Goal: Check status: Check status

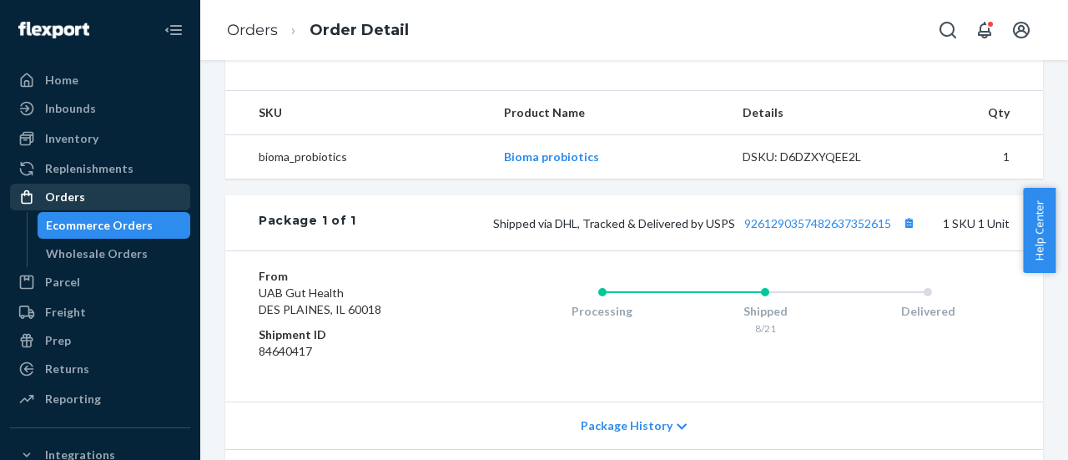
click at [77, 198] on div "Orders" at bounding box center [65, 197] width 40 height 17
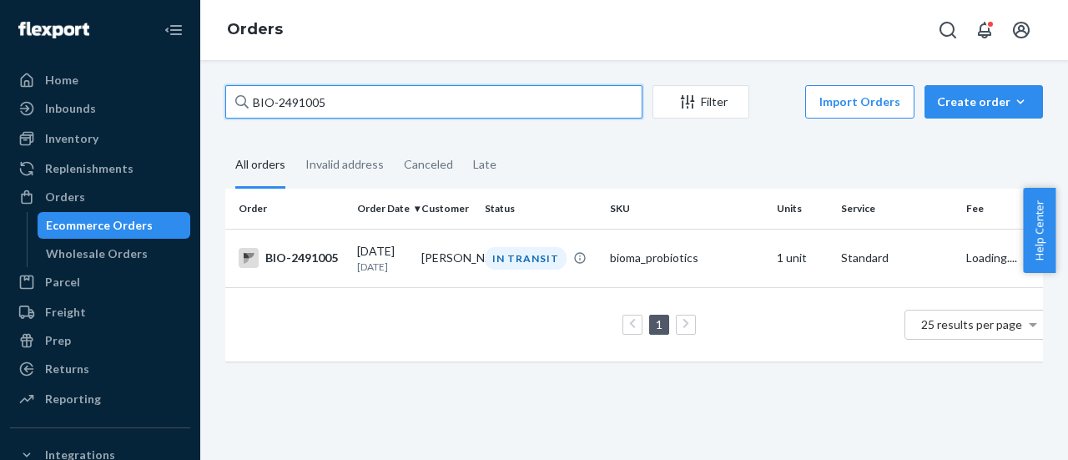
click at [297, 98] on input "BIO-2491005" at bounding box center [433, 101] width 417 height 33
paste input "228547"
type input "BIO-2228547"
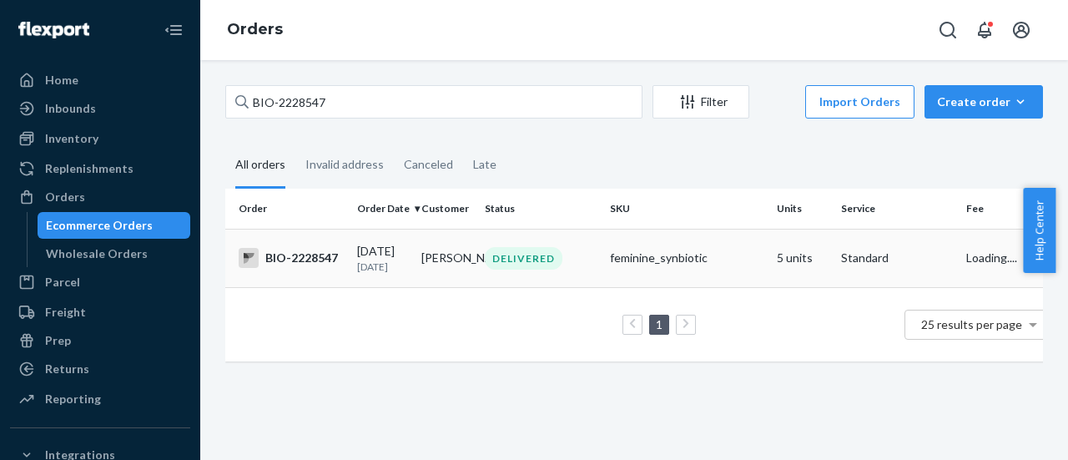
click at [411, 266] on td "[DATE] [DATE]" at bounding box center [382, 258] width 64 height 58
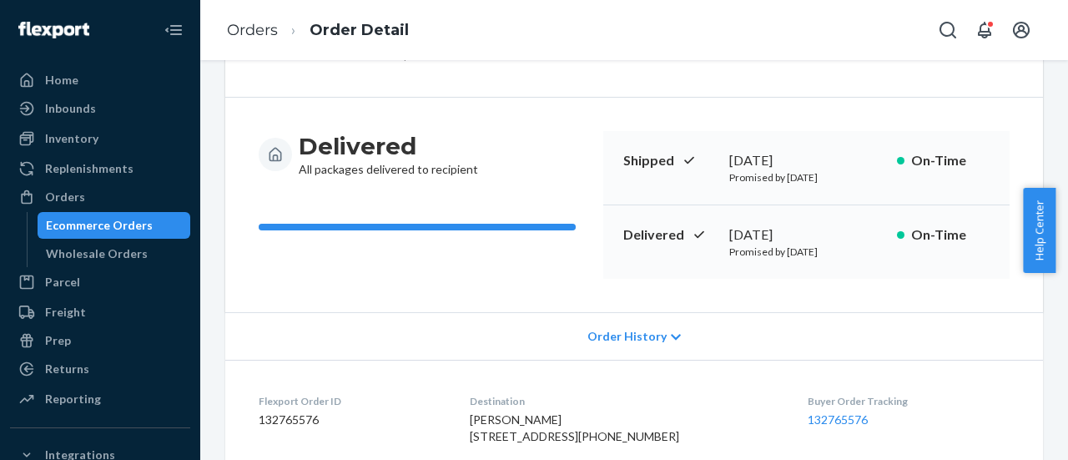
scroll to position [130, 0]
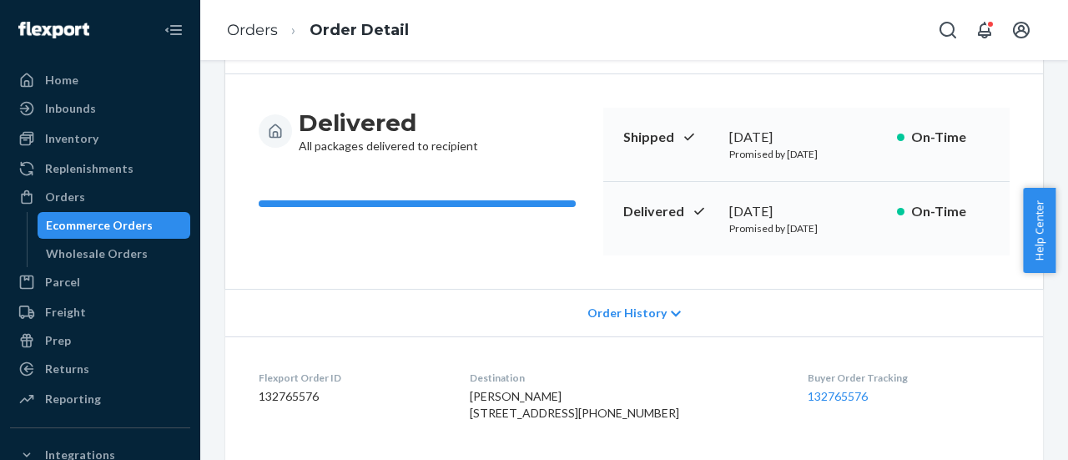
click at [619, 315] on span "Order History" at bounding box center [626, 313] width 79 height 17
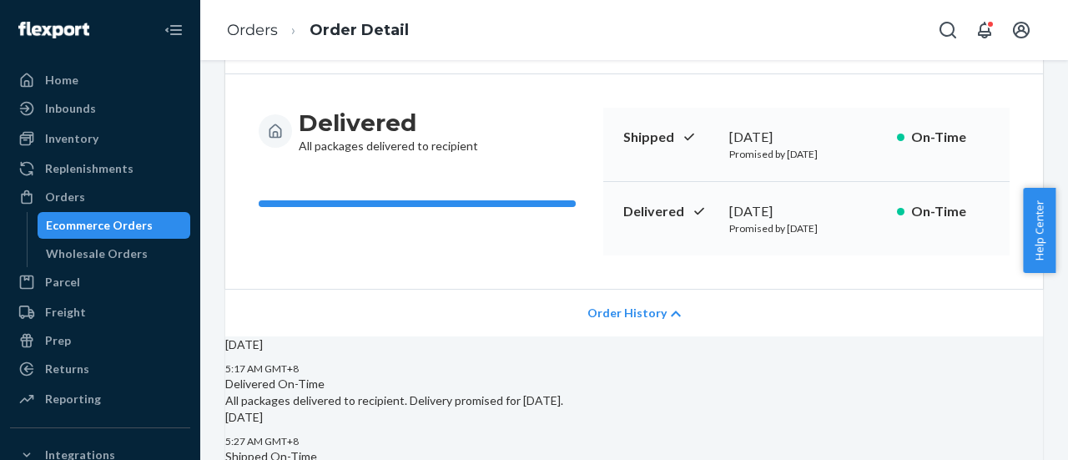
scroll to position [0, 0]
